Goal: Task Accomplishment & Management: Manage account settings

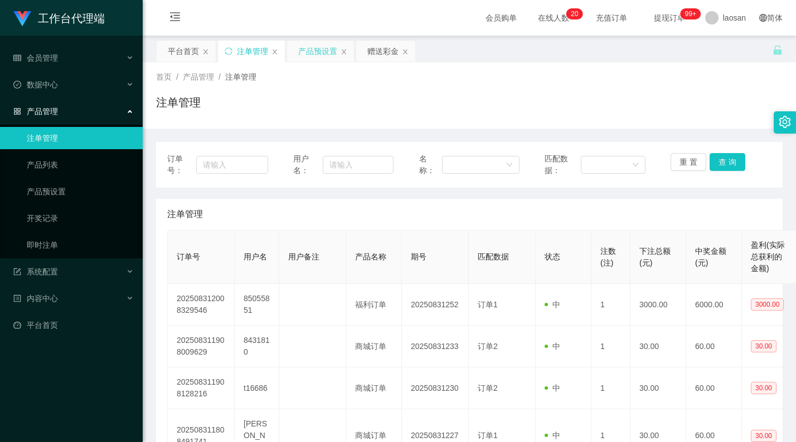
click at [322, 50] on div "产品预设置" at bounding box center [317, 51] width 39 height 21
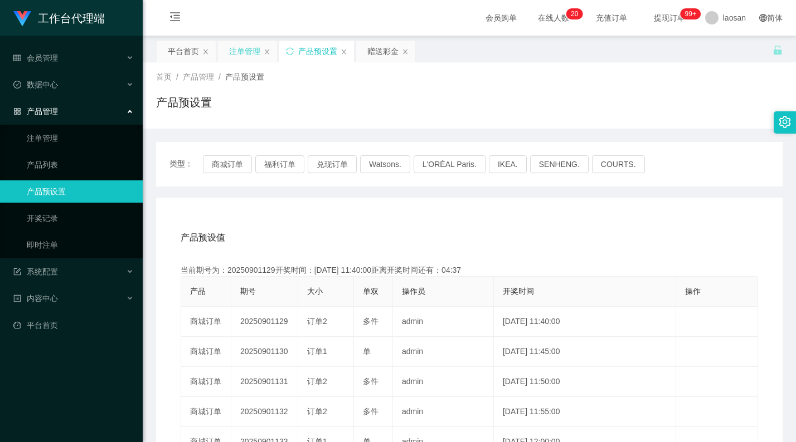
click at [251, 52] on div "注单管理" at bounding box center [244, 51] width 31 height 21
